Goal: Information Seeking & Learning: Learn about a topic

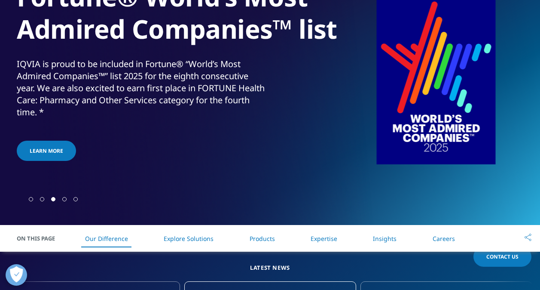
scroll to position [158, 0]
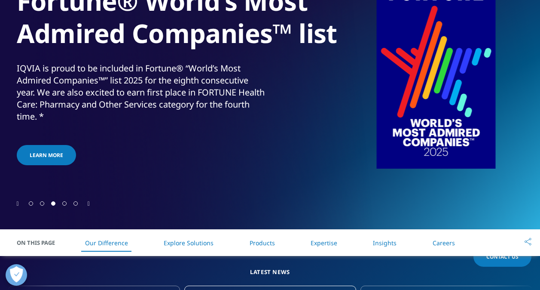
click at [261, 242] on link "Products" at bounding box center [262, 243] width 25 height 8
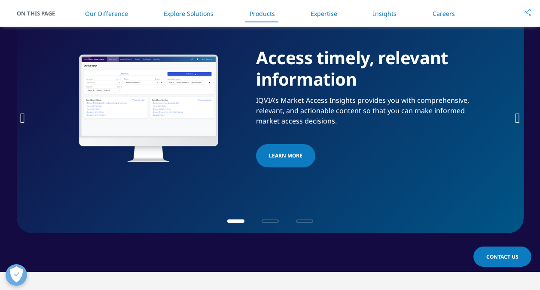
scroll to position [1380, 0]
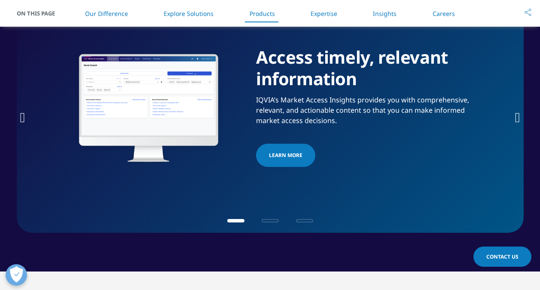
click at [516, 116] on icon "Next slide" at bounding box center [517, 117] width 5 height 14
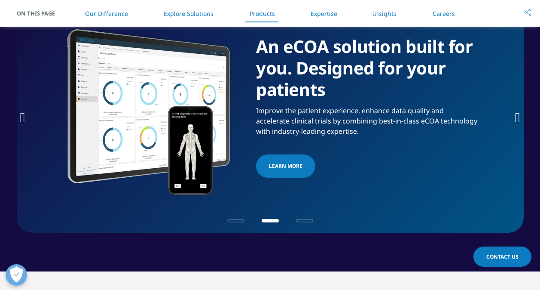
click at [516, 116] on icon "Next slide" at bounding box center [517, 117] width 5 height 14
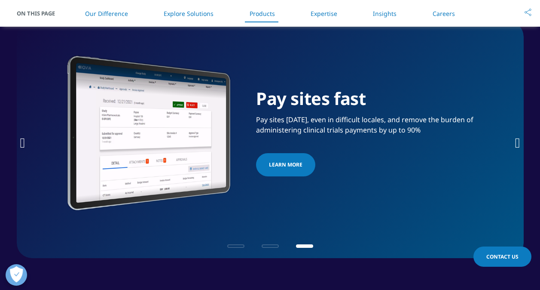
scroll to position [1329, 0]
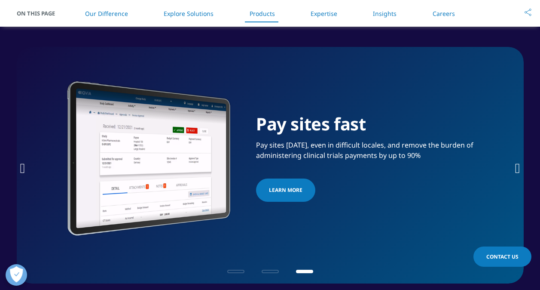
click at [515, 166] on icon "Next slide" at bounding box center [517, 168] width 5 height 14
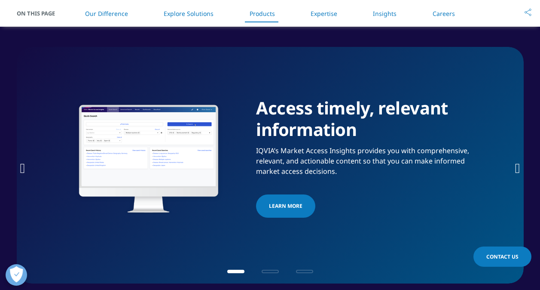
click at [515, 168] on icon "Next slide" at bounding box center [517, 168] width 5 height 14
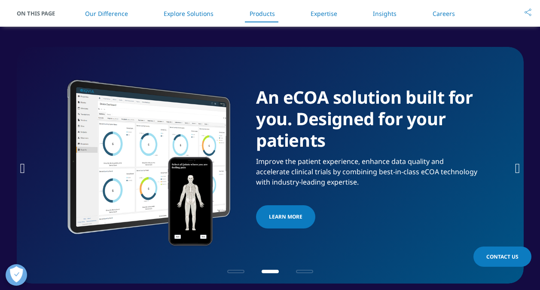
click at [515, 168] on icon "Next slide" at bounding box center [517, 168] width 5 height 14
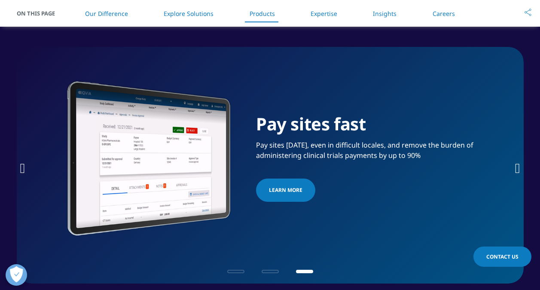
click at [145, 166] on img "3 / 3" at bounding box center [149, 159] width 172 height 232
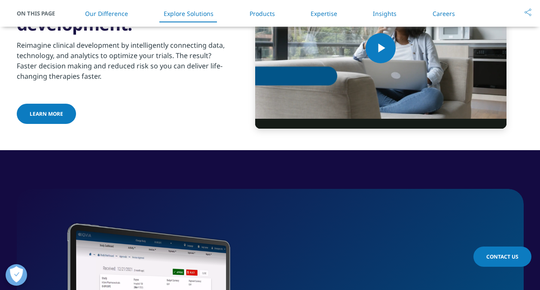
scroll to position [1153, 0]
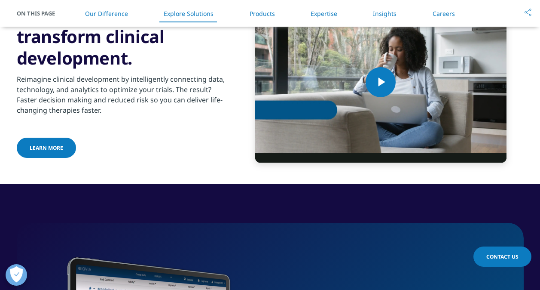
click at [256, 12] on link "Products" at bounding box center [262, 13] width 25 height 8
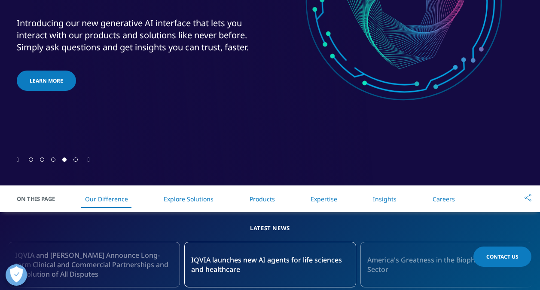
scroll to position [338, 0]
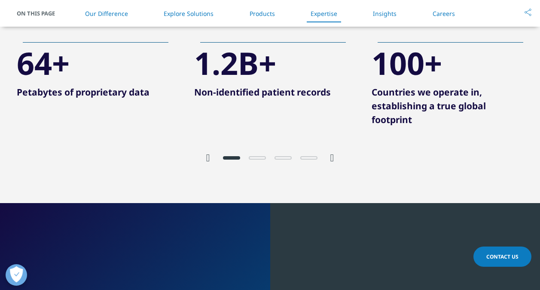
scroll to position [1684, 0]
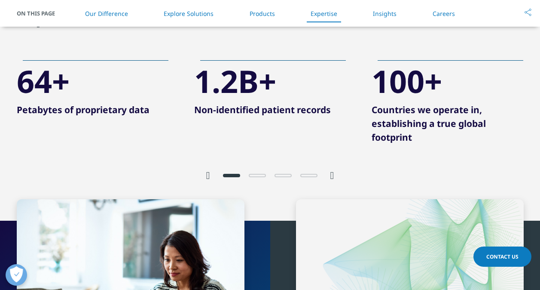
click at [334, 176] on icon "Next slide" at bounding box center [333, 175] width 4 height 10
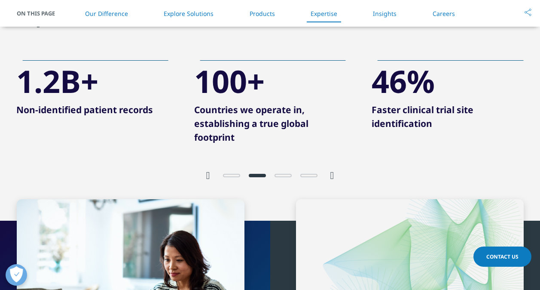
click at [334, 176] on icon "Next slide" at bounding box center [333, 175] width 4 height 10
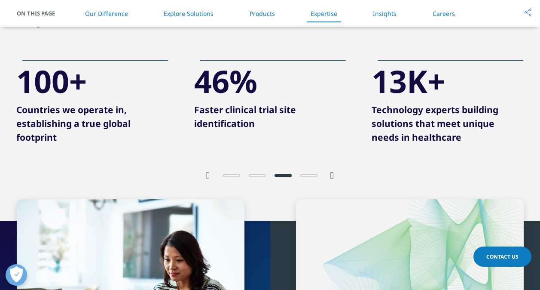
click at [334, 176] on icon "Next slide" at bounding box center [333, 175] width 4 height 10
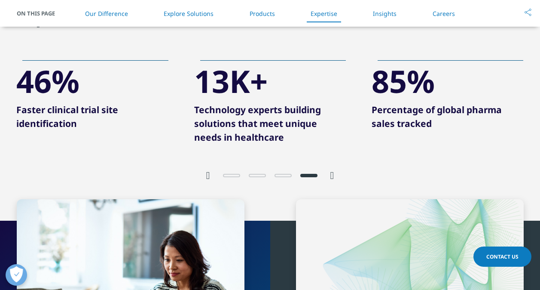
click at [334, 176] on icon "Next slide" at bounding box center [333, 175] width 4 height 10
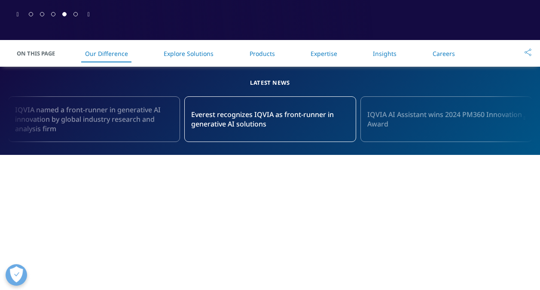
scroll to position [0, 0]
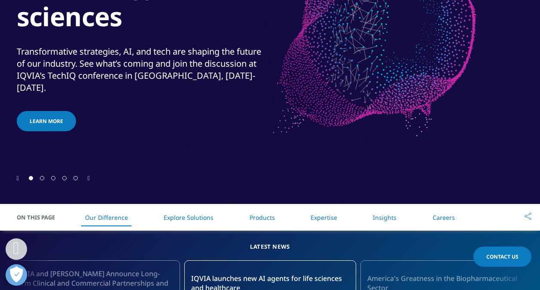
scroll to position [183, 0]
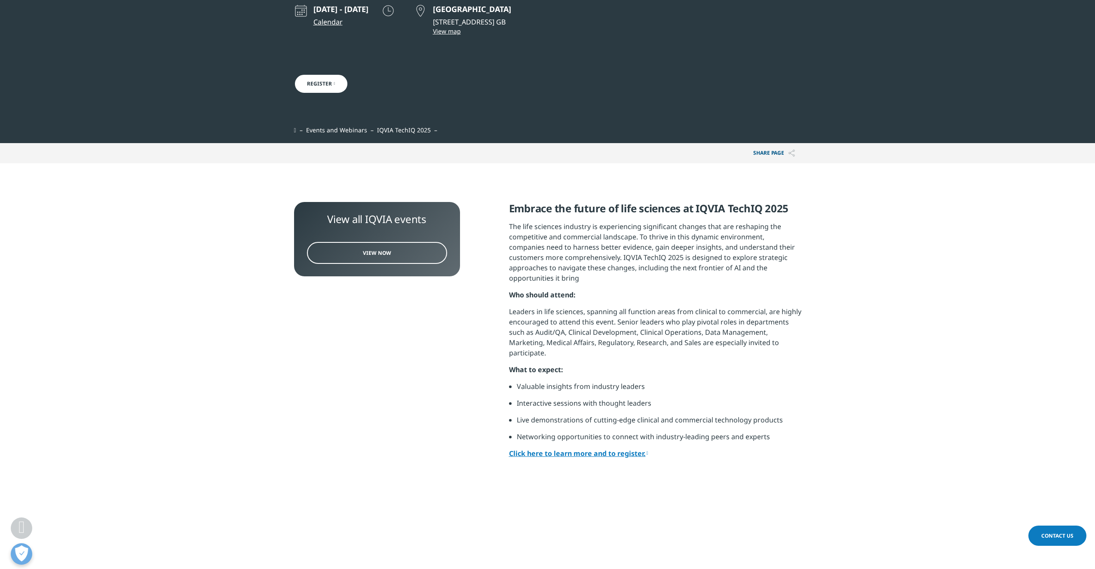
scroll to position [275, 507]
